Goal: Find specific page/section: Find specific page/section

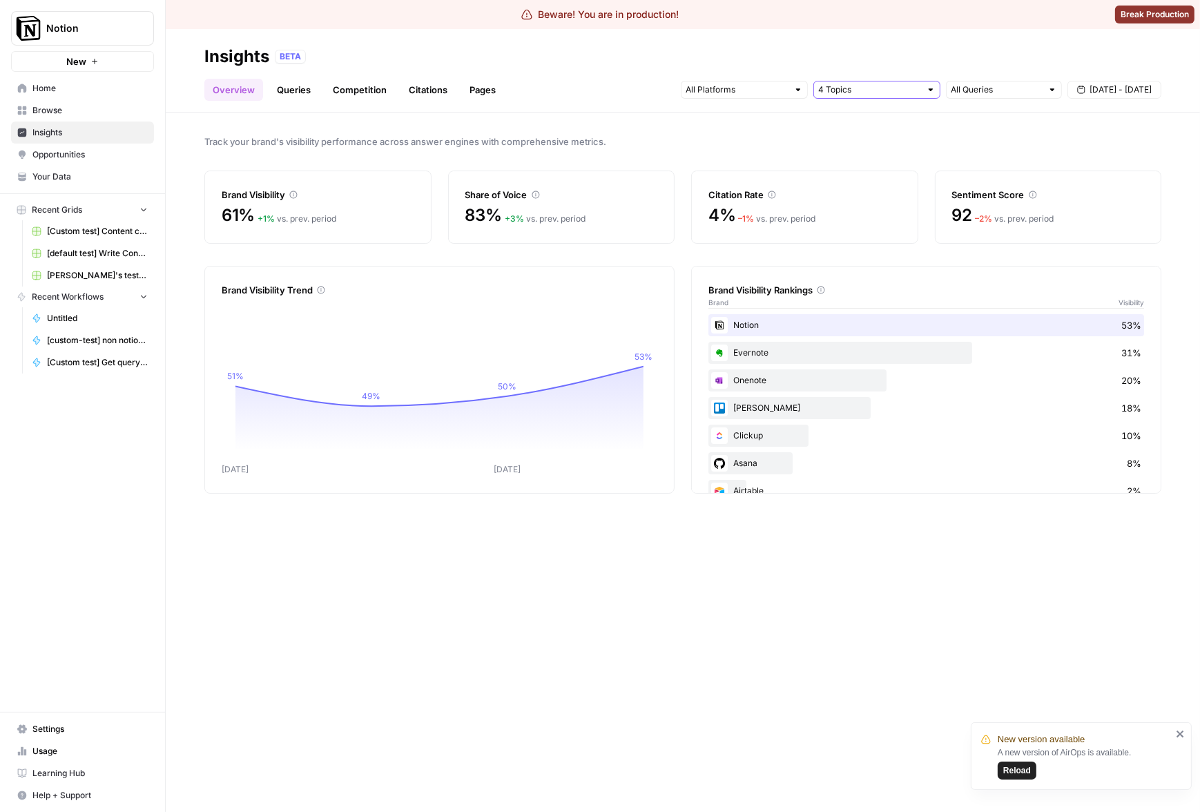
click at [886, 95] on input "text" at bounding box center [869, 90] width 102 height 14
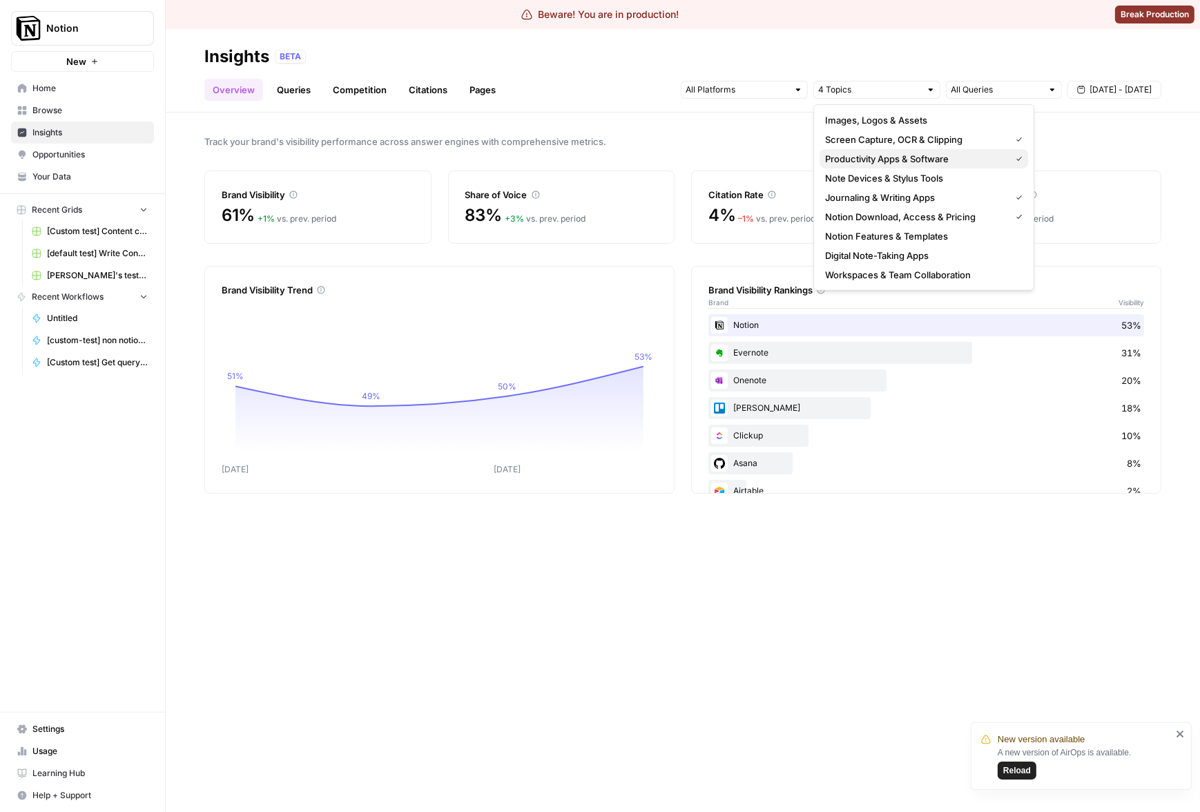
click at [875, 165] on span "Productivity Apps & Software" at bounding box center [914, 159] width 179 height 14
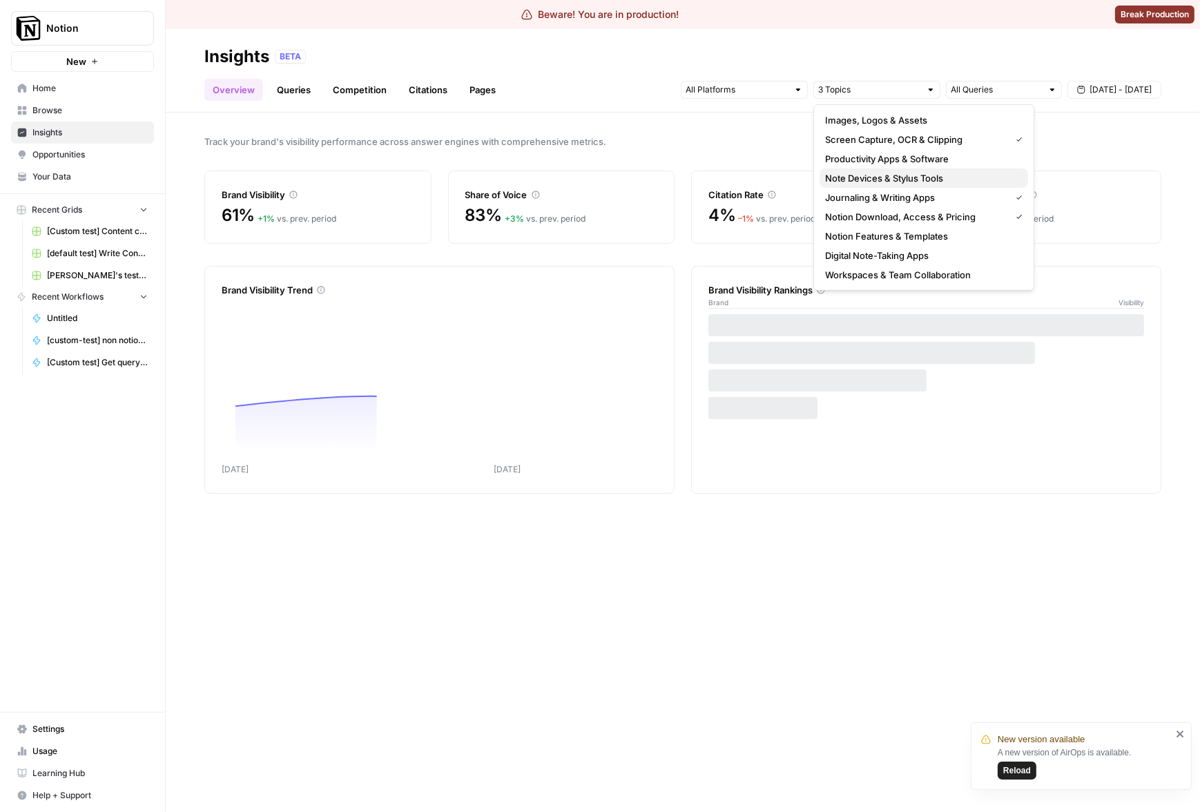
click at [894, 185] on button "Note Devices & Stylus Tools" at bounding box center [923, 177] width 208 height 19
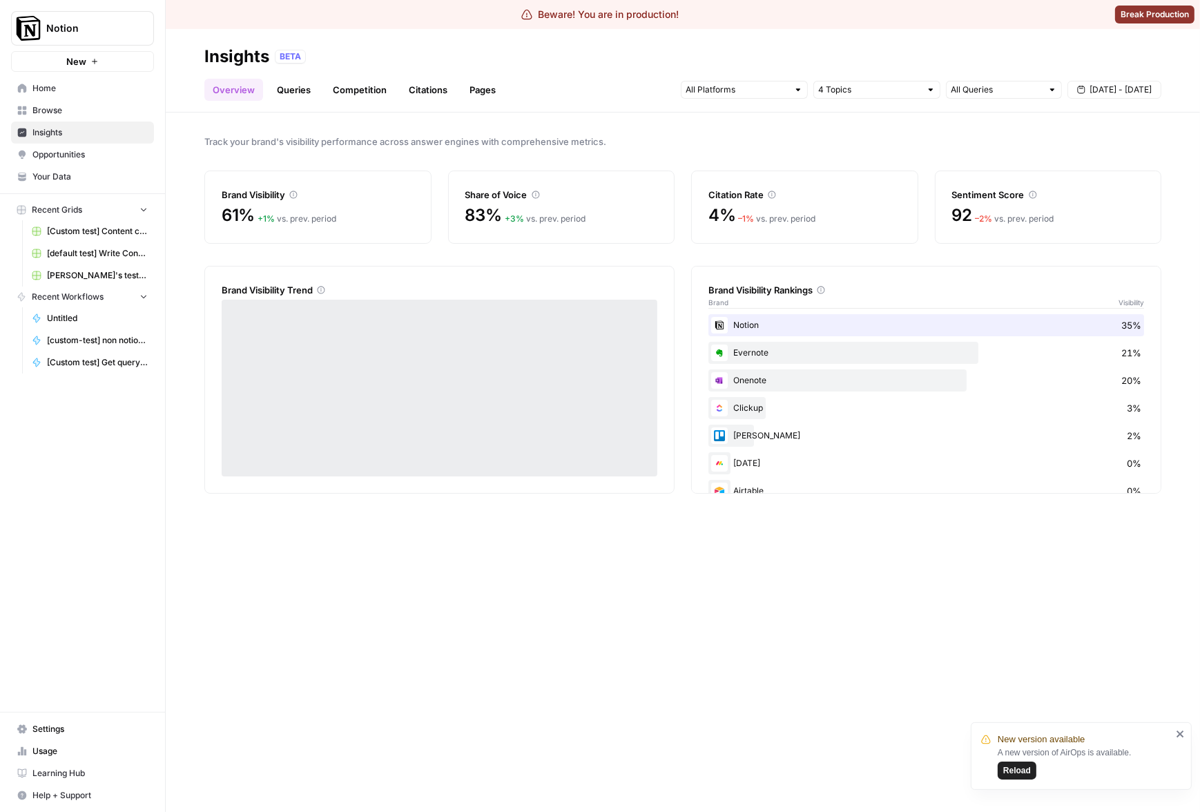
click at [759, 142] on span "Track your brand's visibility performance across answer engines with comprehens…" at bounding box center [682, 142] width 957 height 14
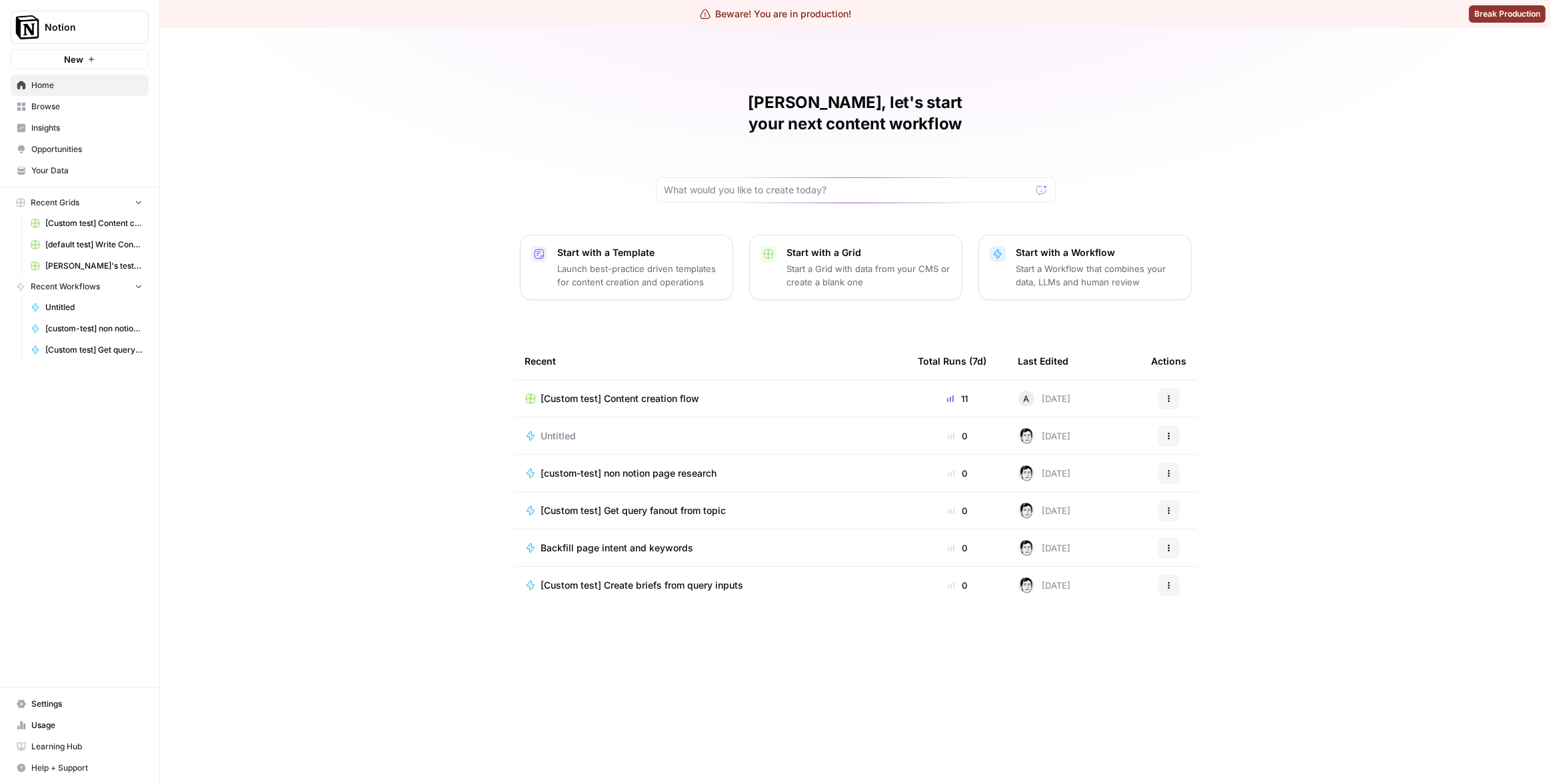
drag, startPoint x: 68, startPoint y: 153, endPoint x: 70, endPoint y: 137, distance: 16.1
click at [68, 153] on span "Opportunities" at bounding box center [86, 149] width 111 height 12
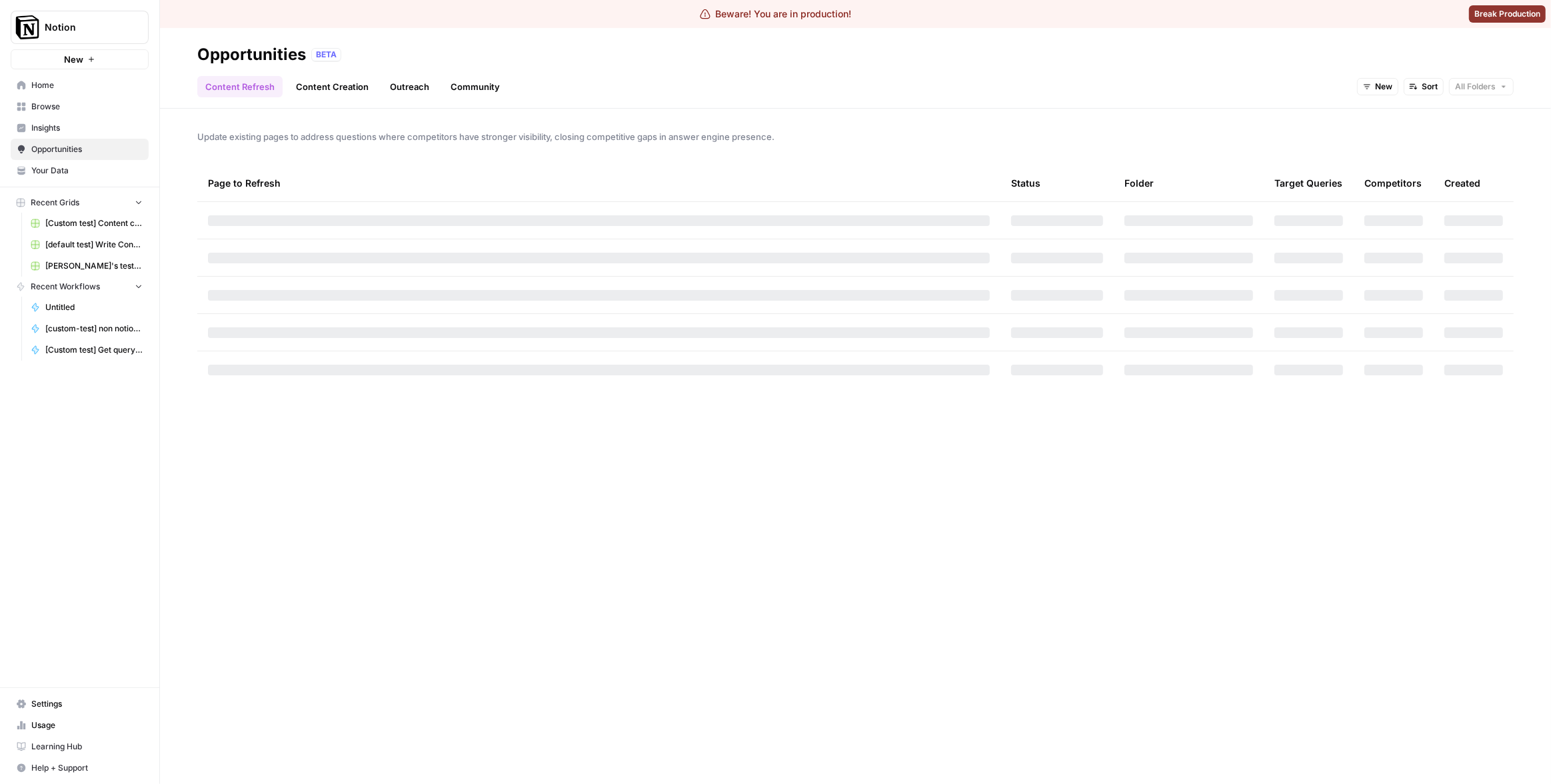
click at [70, 135] on link "Insights" at bounding box center [79, 127] width 138 height 21
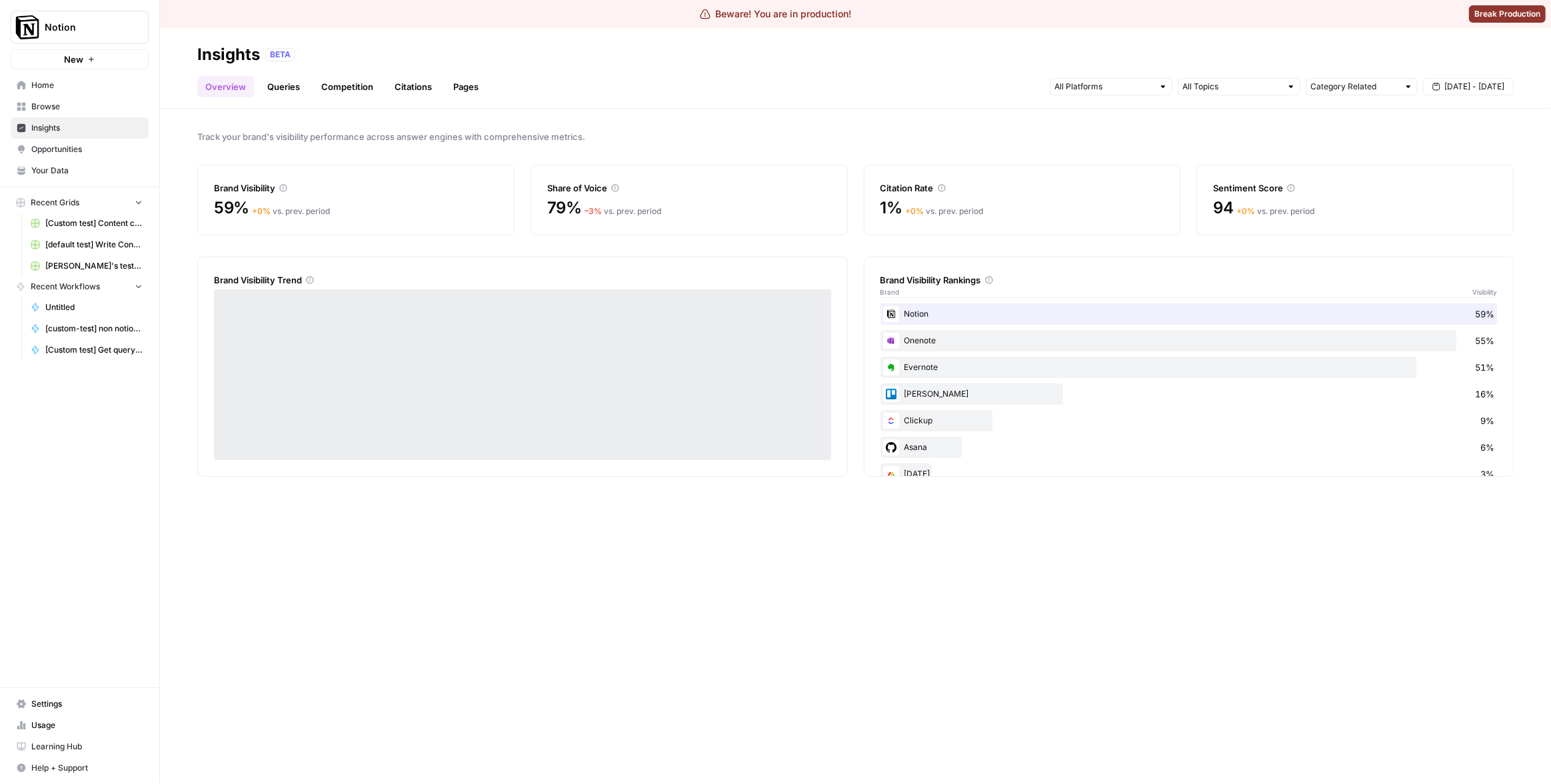
click at [558, 56] on div "BETA" at bounding box center [889, 55] width 1249 height 14
